Goal: Navigation & Orientation: Find specific page/section

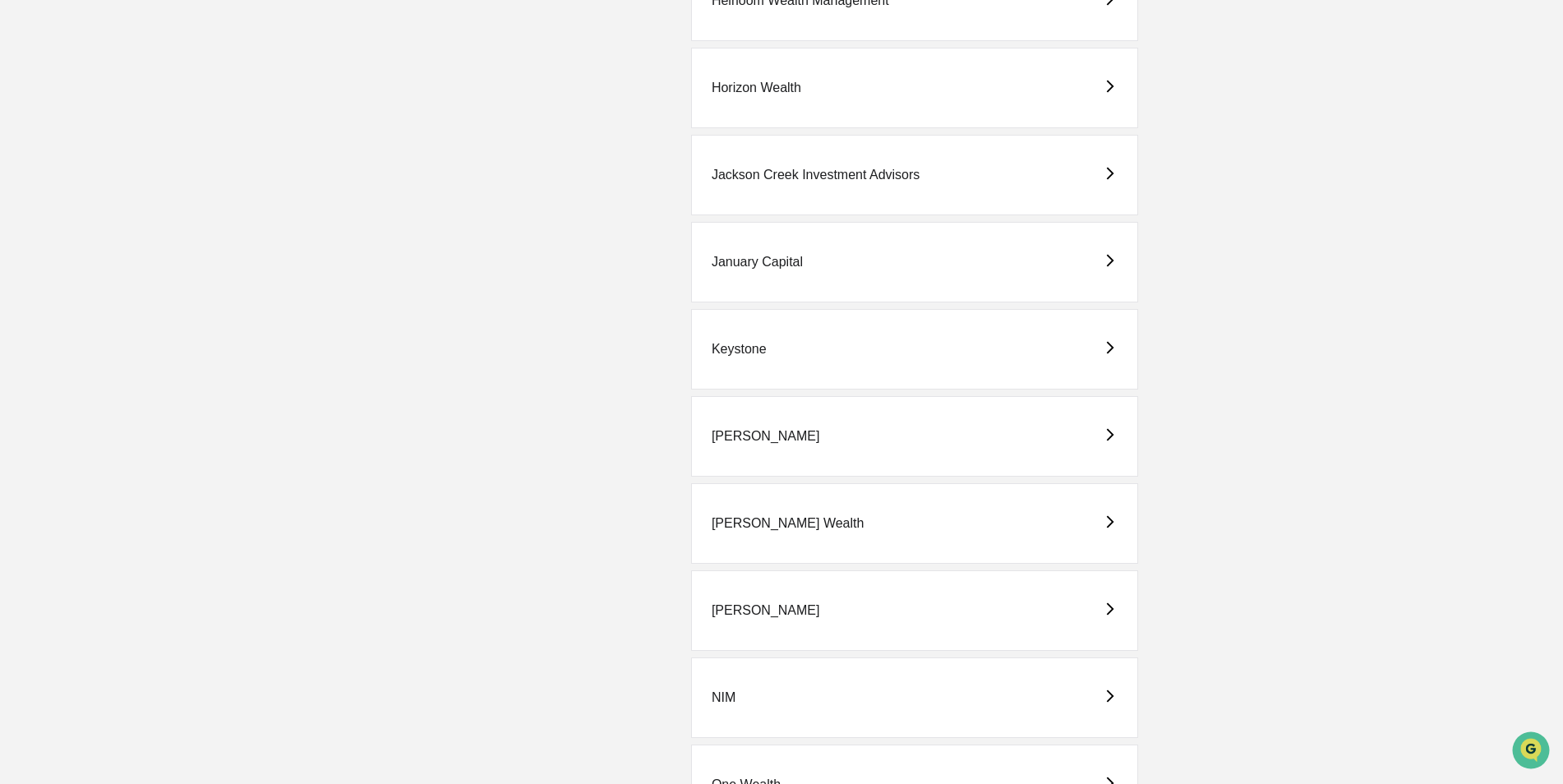
scroll to position [2300, 0]
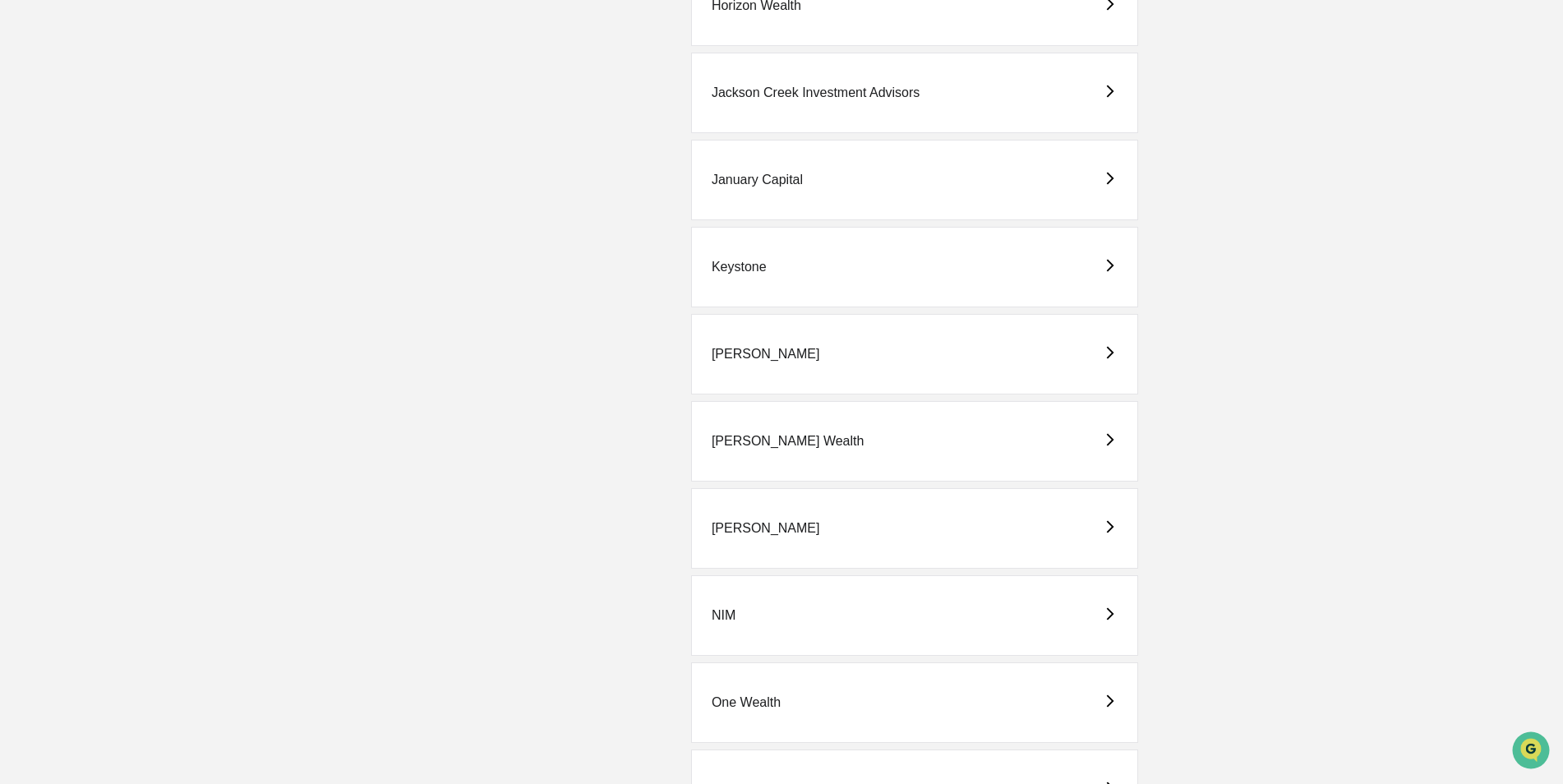
click at [765, 442] on div "[PERSON_NAME] Wealth" at bounding box center [788, 441] width 153 height 15
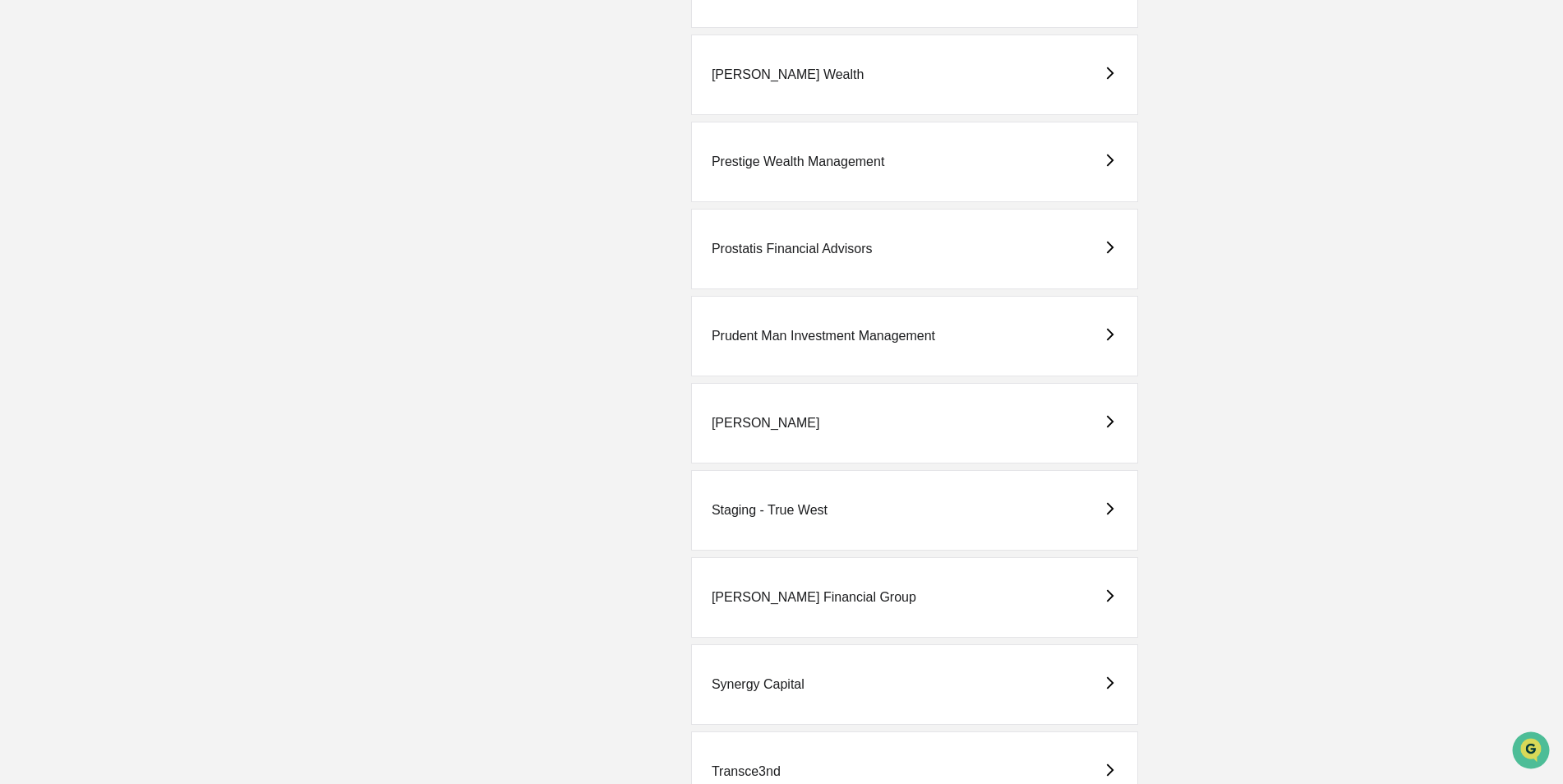
scroll to position [3779, 0]
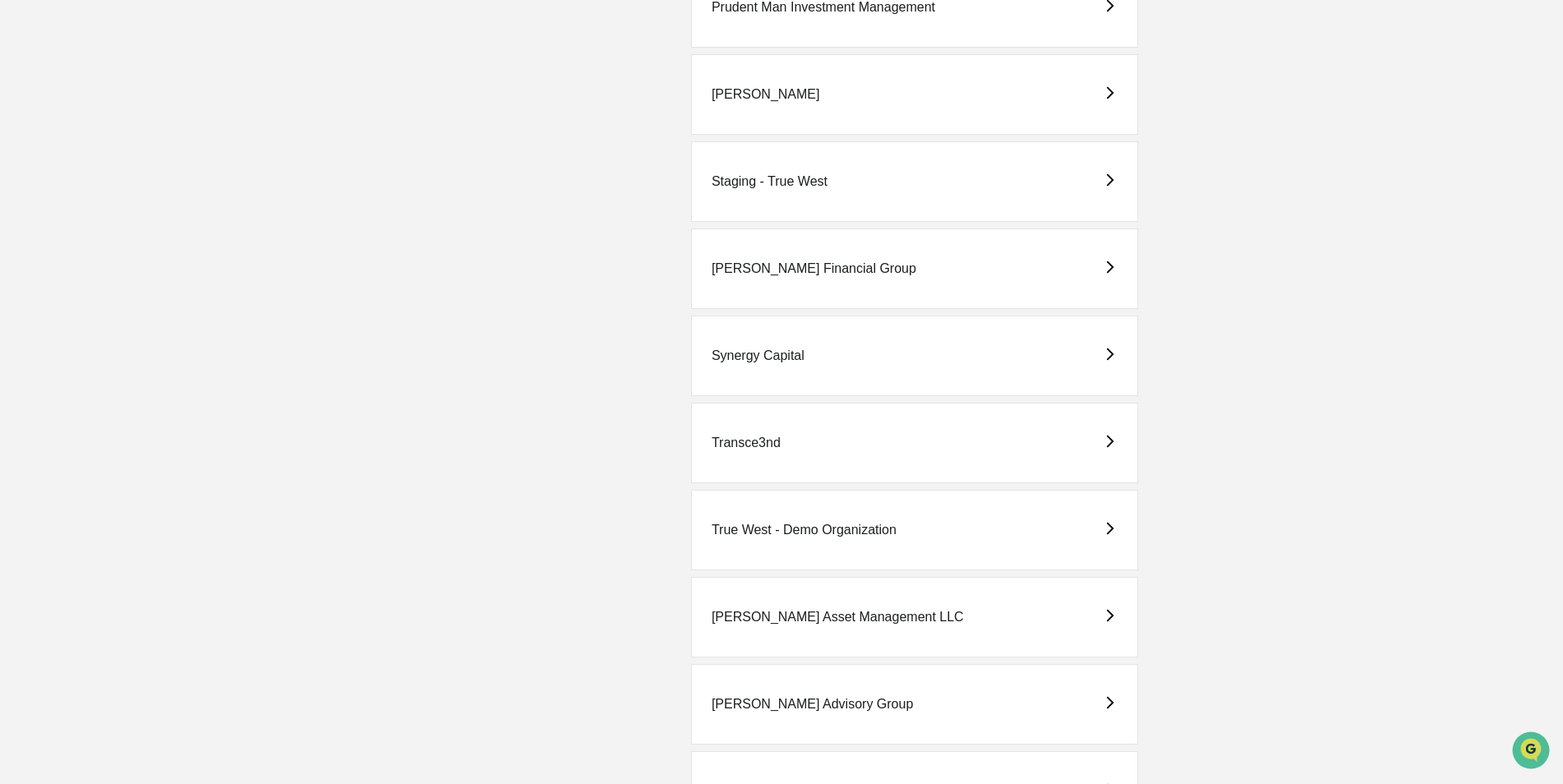
click at [796, 526] on div "True West - Demo Organization" at bounding box center [804, 530] width 185 height 15
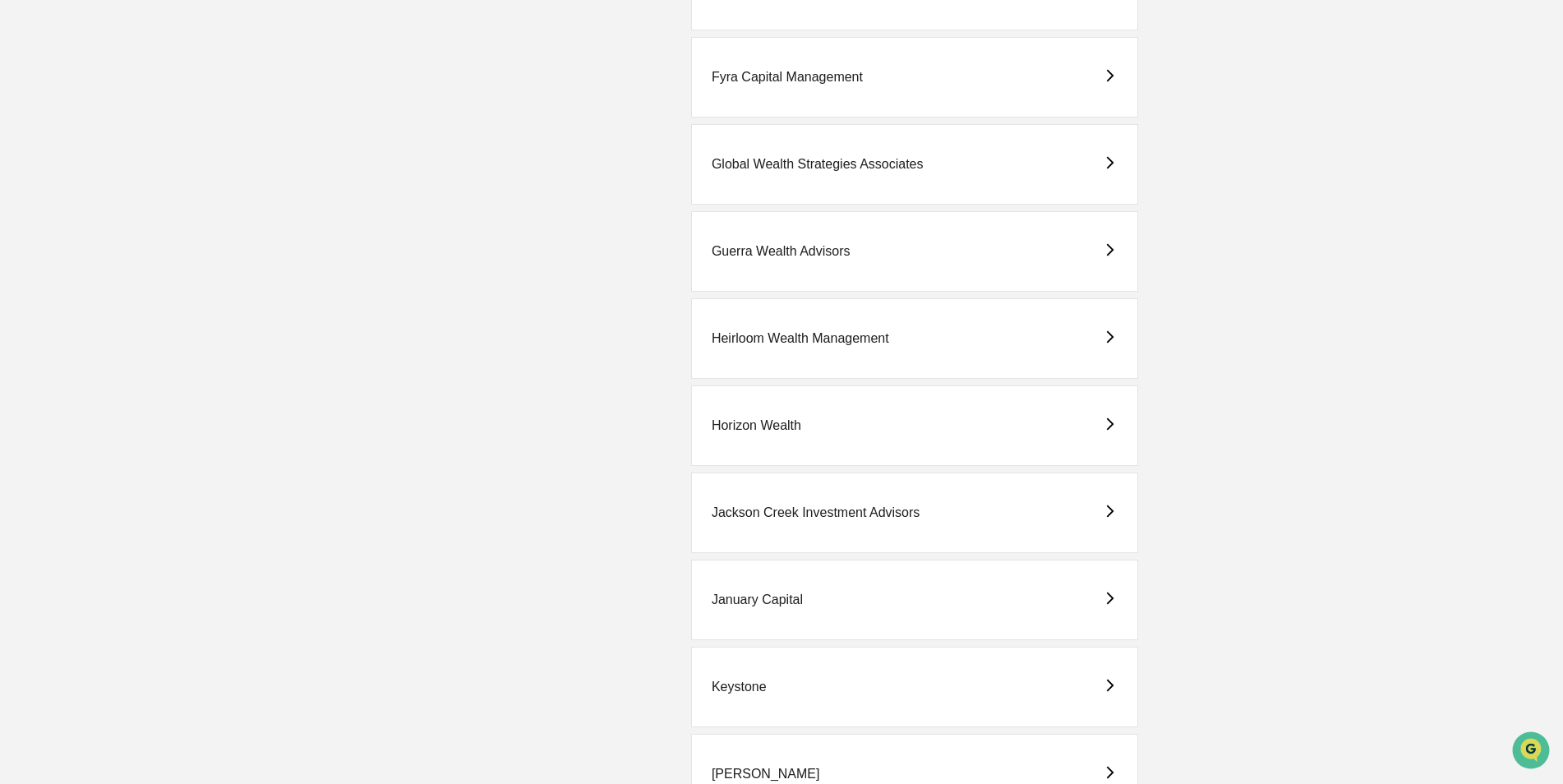
scroll to position [2218, 0]
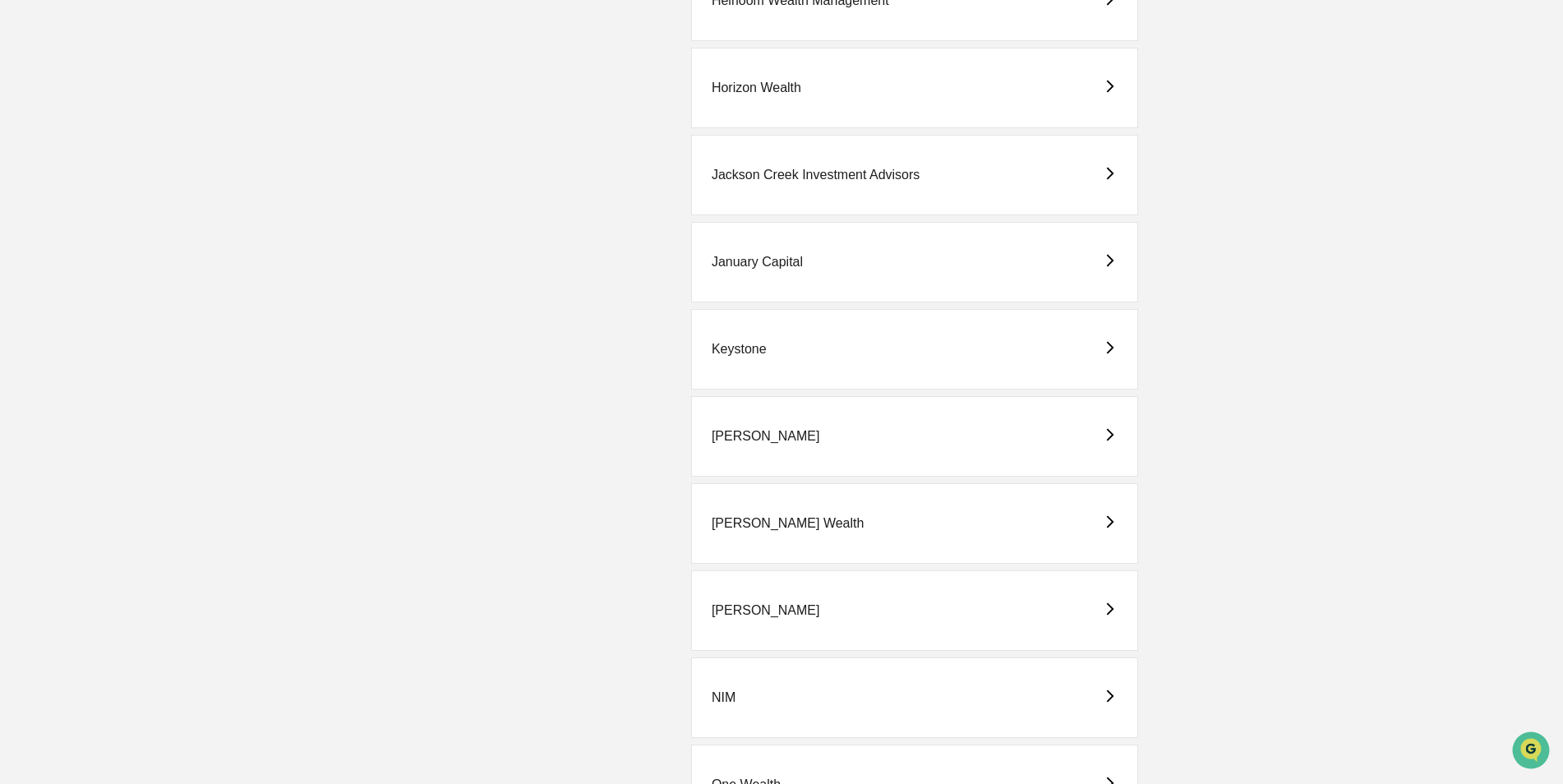
click at [741, 533] on div "[PERSON_NAME] Wealth" at bounding box center [914, 524] width 447 height 80
